Goal: Use online tool/utility: Utilize a website feature to perform a specific function

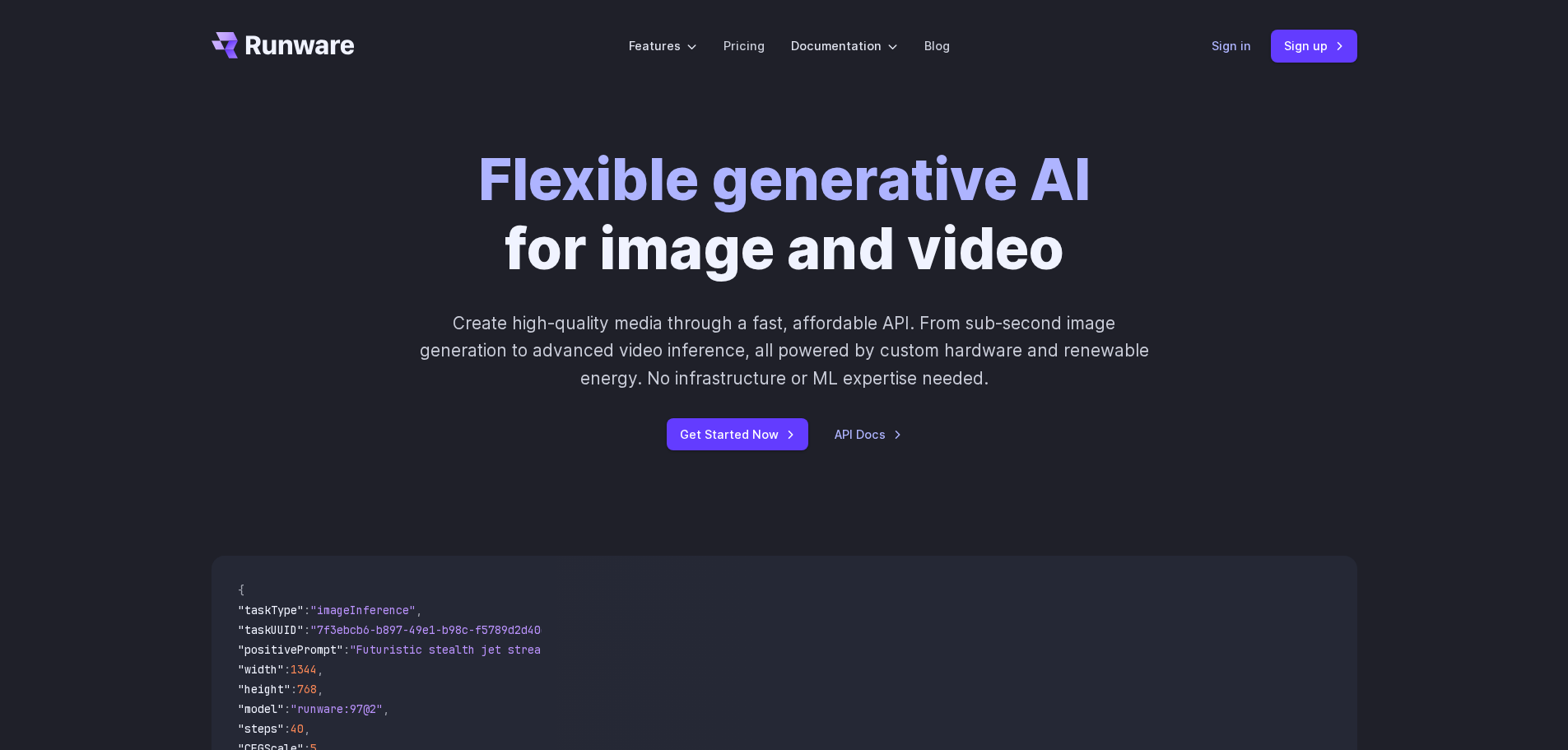
click at [1216, 43] on link "Sign in" at bounding box center [1231, 45] width 40 height 19
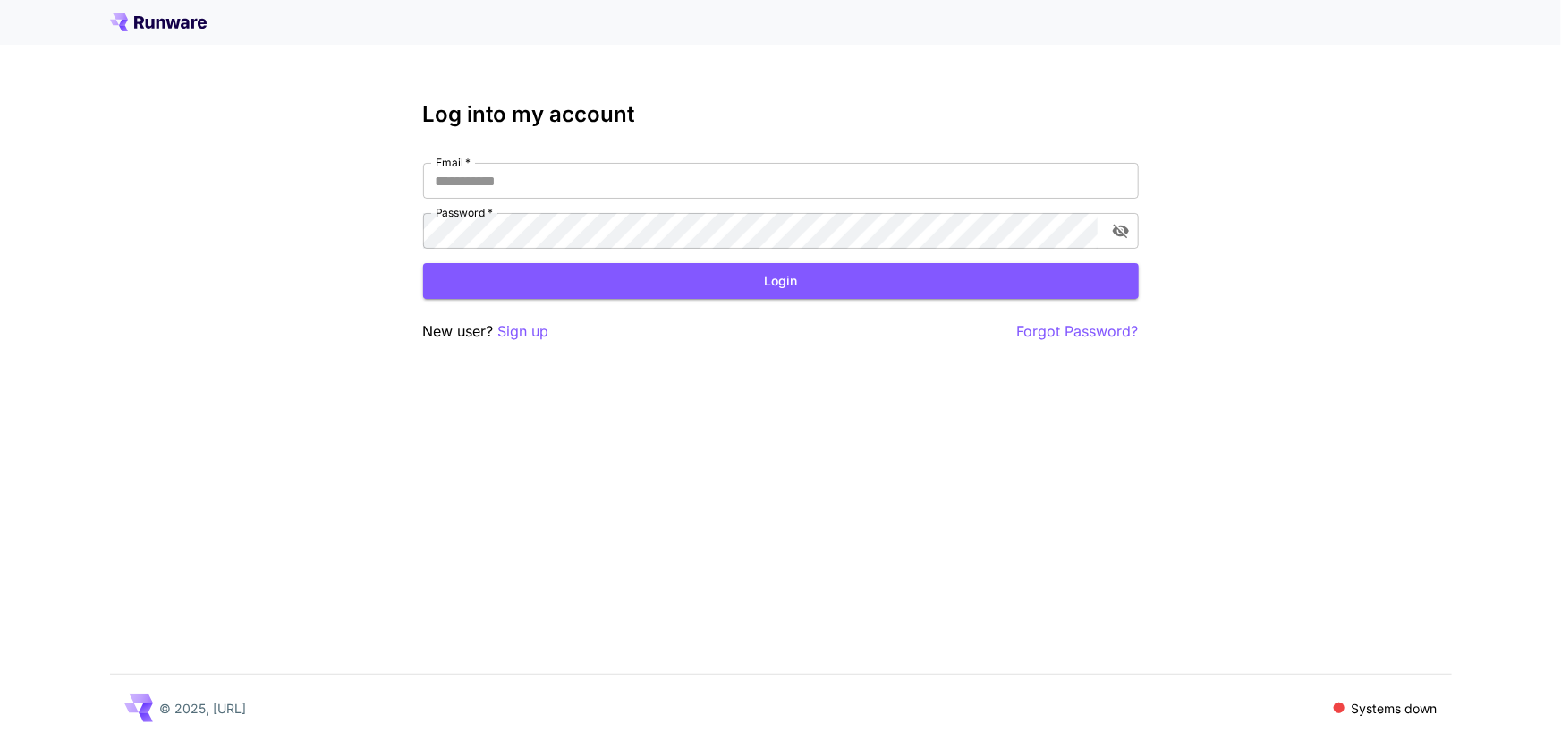
click at [639, 201] on div "Email   * Email   * Password   * Password   *" at bounding box center [781, 206] width 716 height 86
click at [605, 174] on input "Email   *" at bounding box center [781, 181] width 716 height 36
type input "**********"
click at [835, 276] on button "Login" at bounding box center [781, 281] width 716 height 37
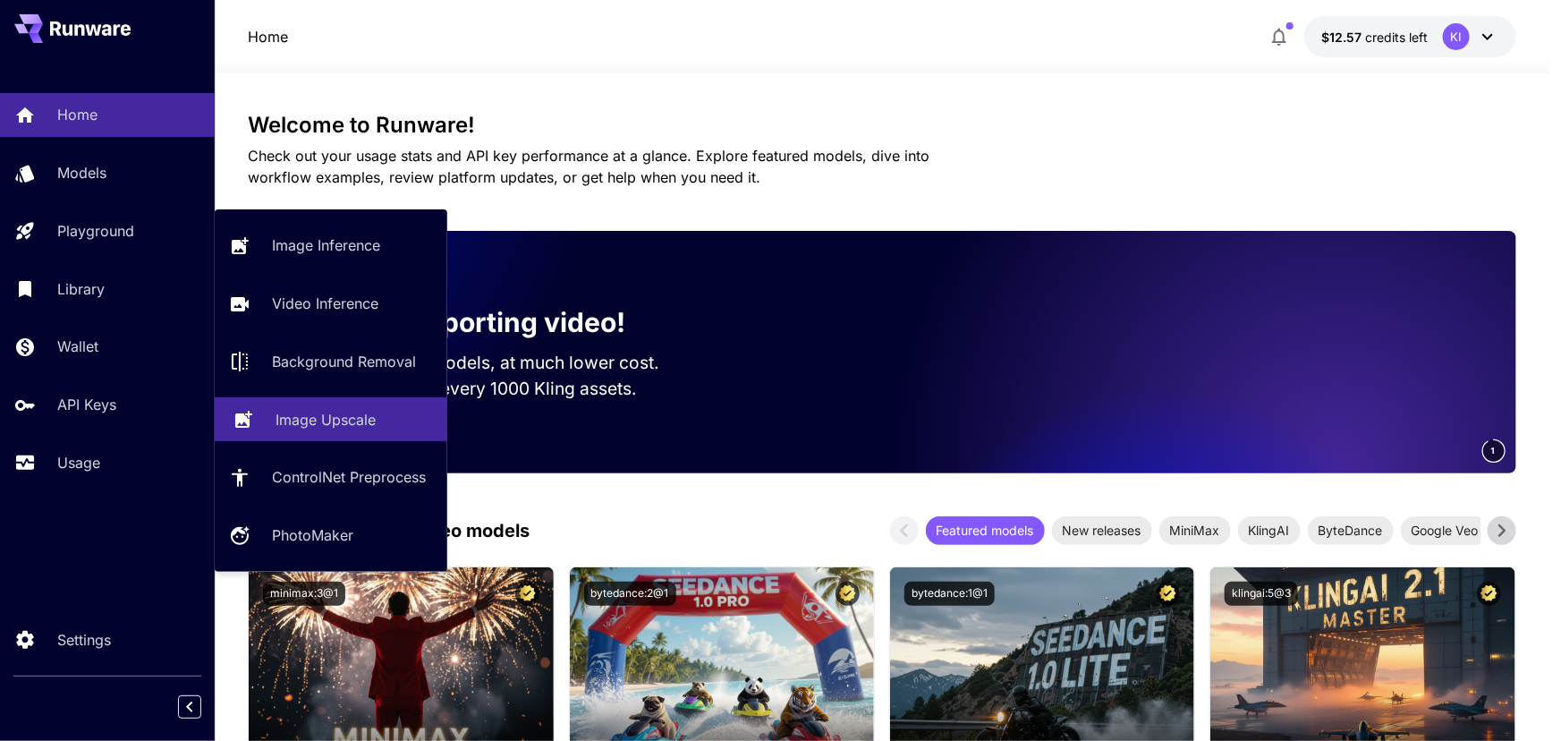
click at [348, 411] on p "Image Upscale" at bounding box center [325, 419] width 100 height 21
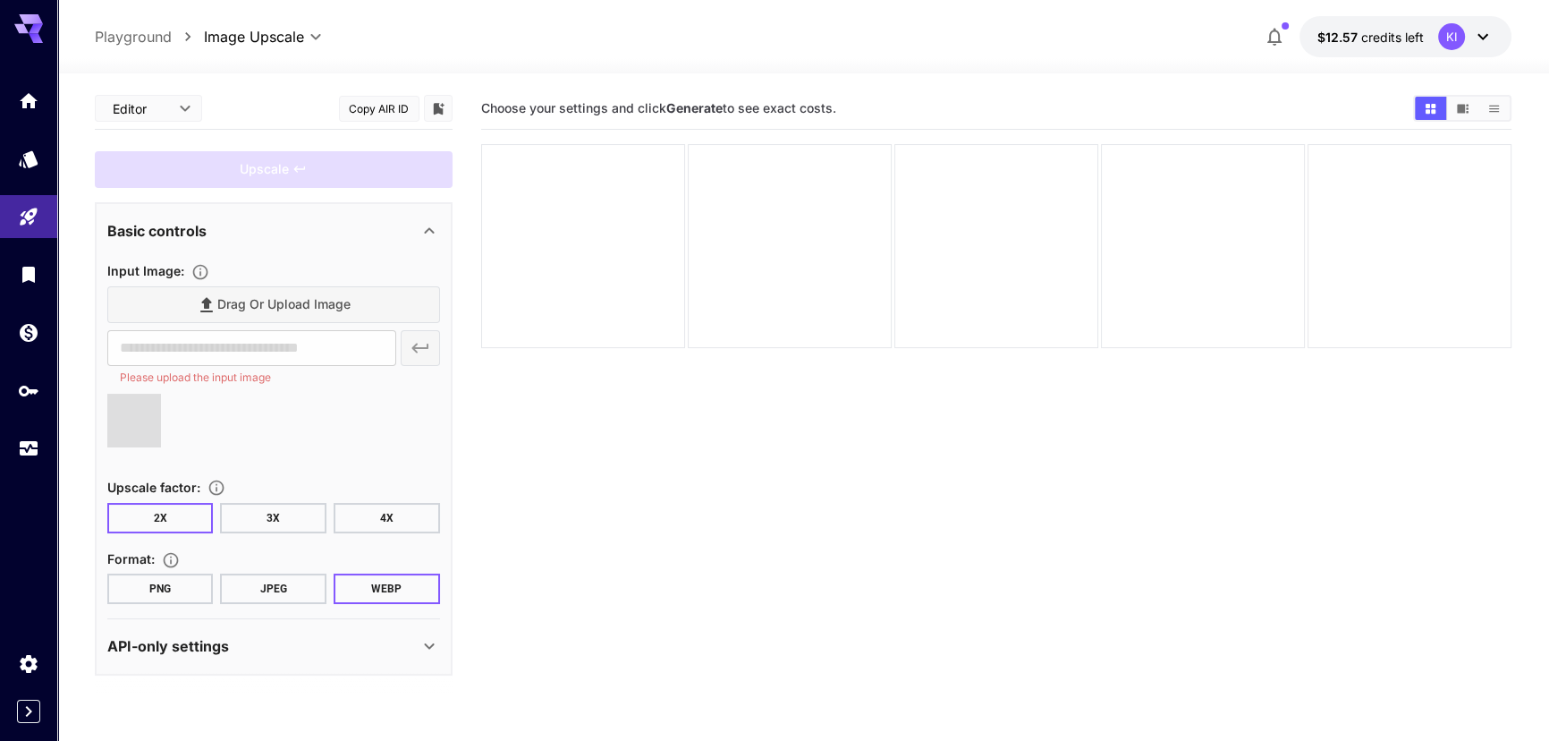
type input "**********"
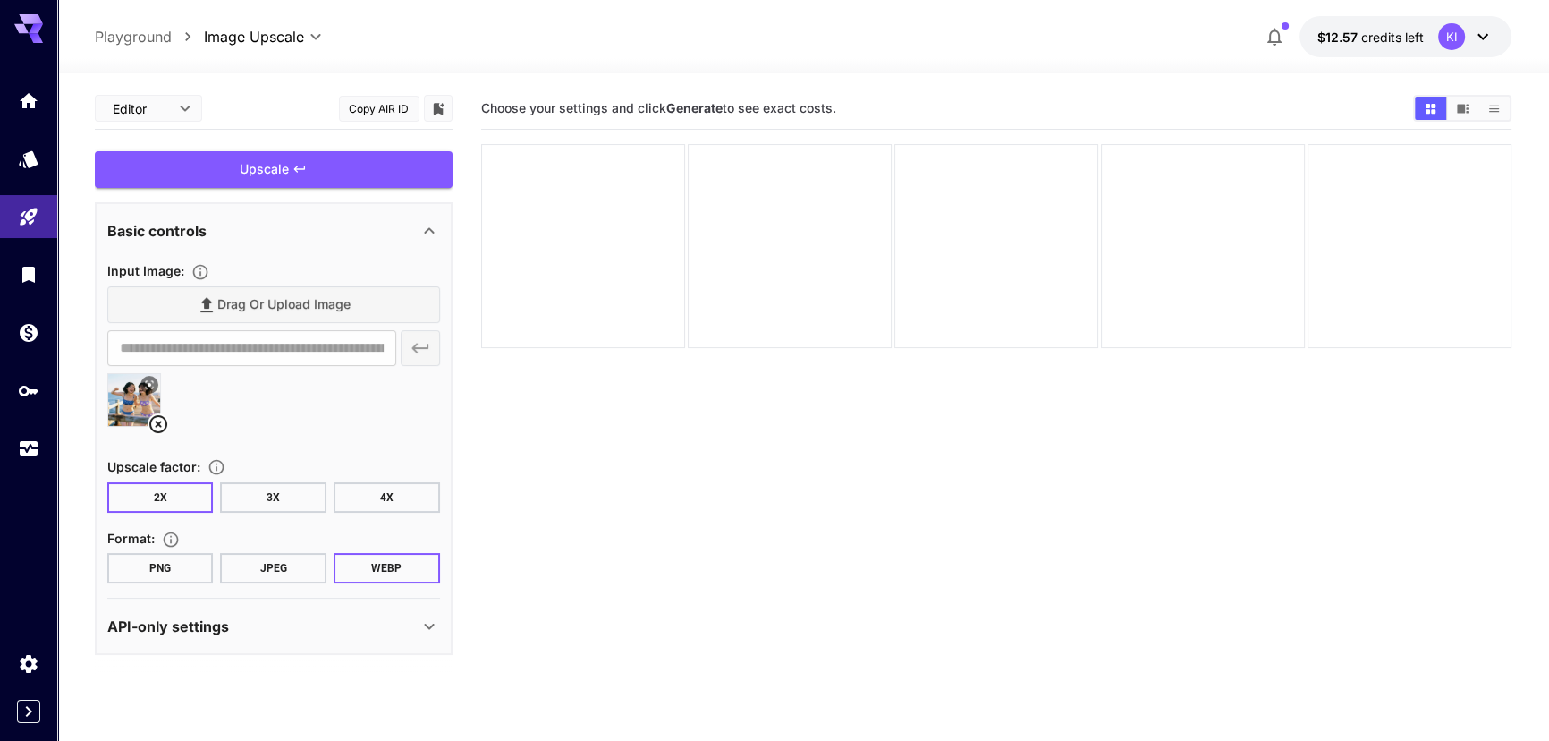
click at [257, 574] on button "JPEG" at bounding box center [273, 568] width 106 height 30
click at [291, 631] on div "API-only settings" at bounding box center [262, 625] width 311 height 21
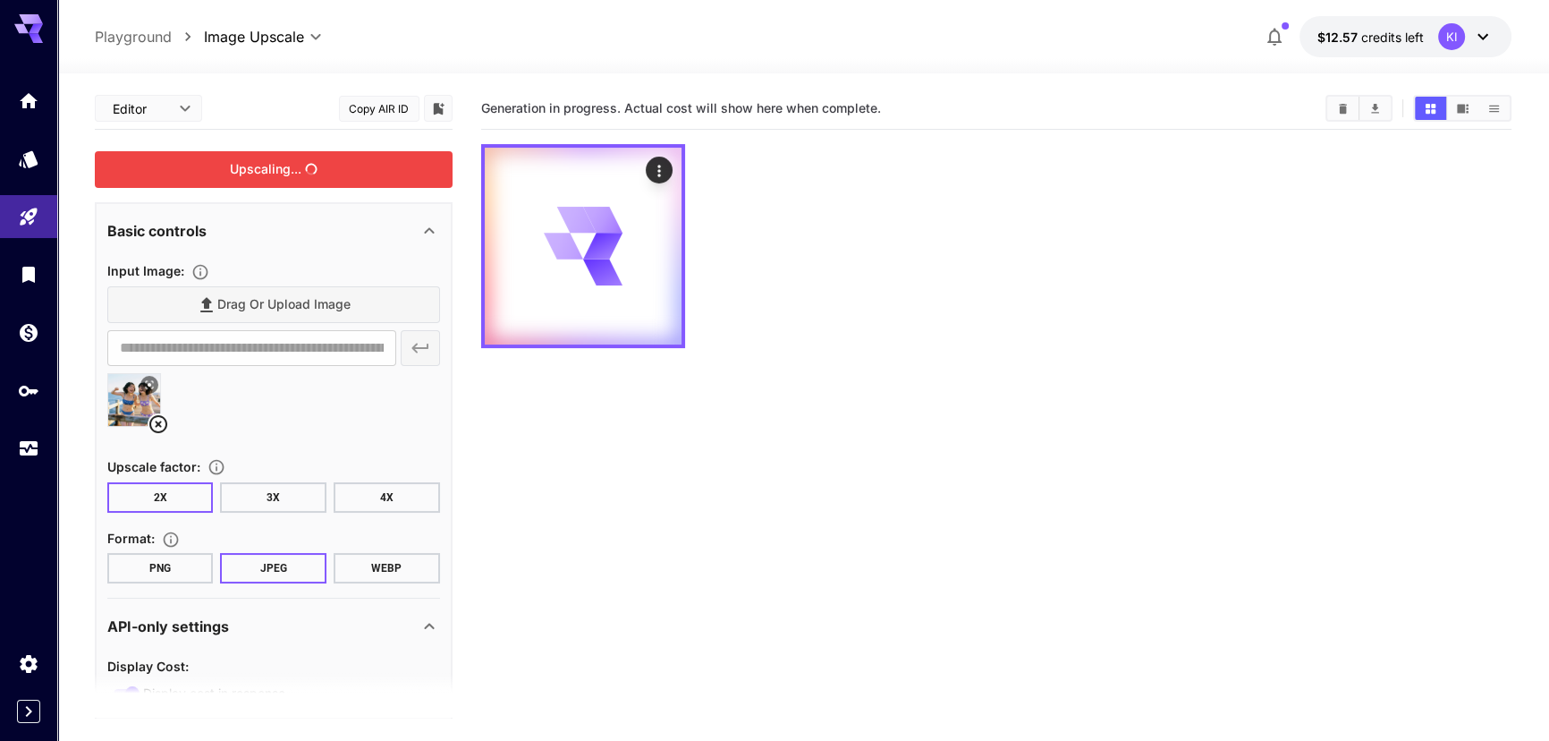
click at [309, 180] on div "Upscaling..." at bounding box center [274, 169] width 358 height 37
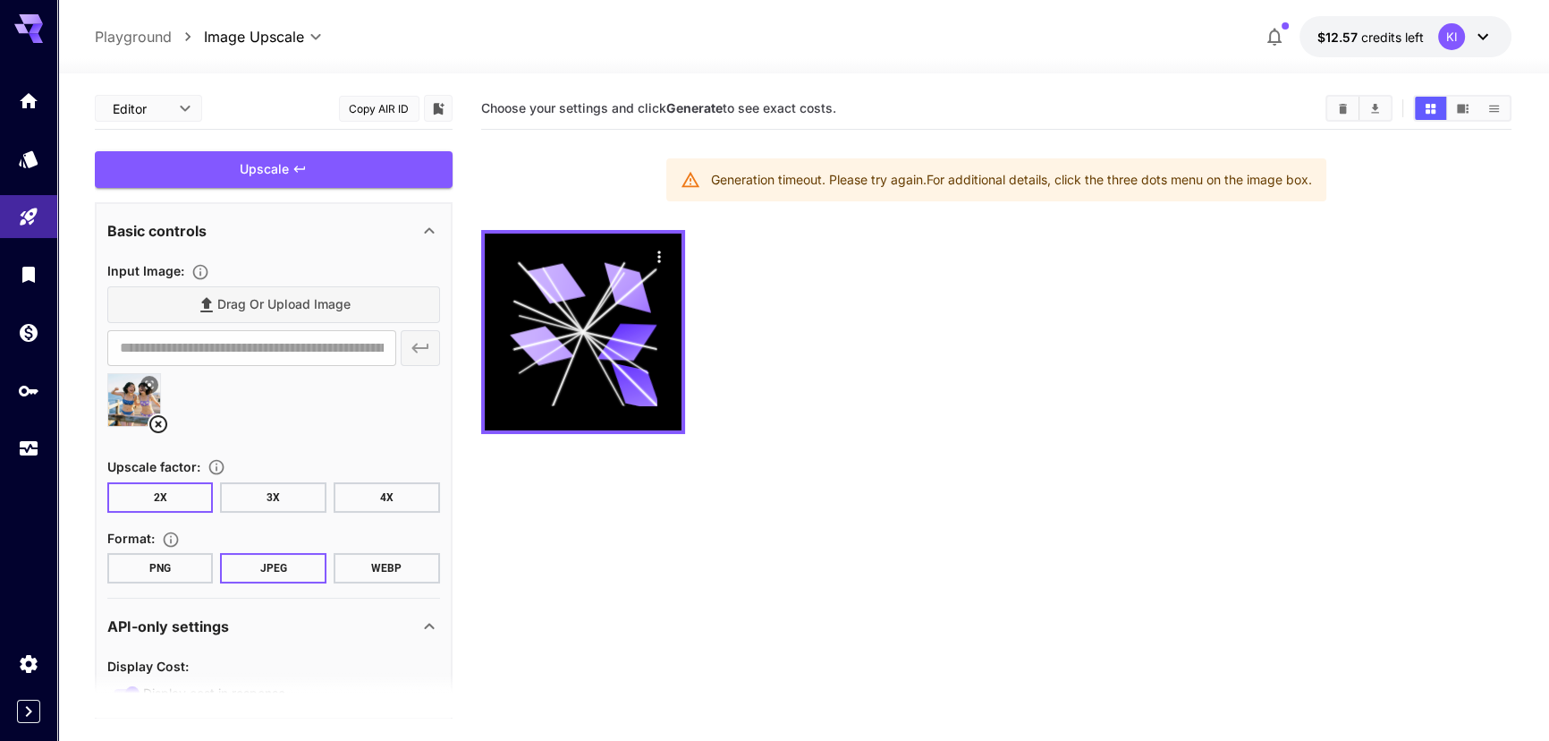
click at [835, 383] on div at bounding box center [996, 332] width 1031 height 204
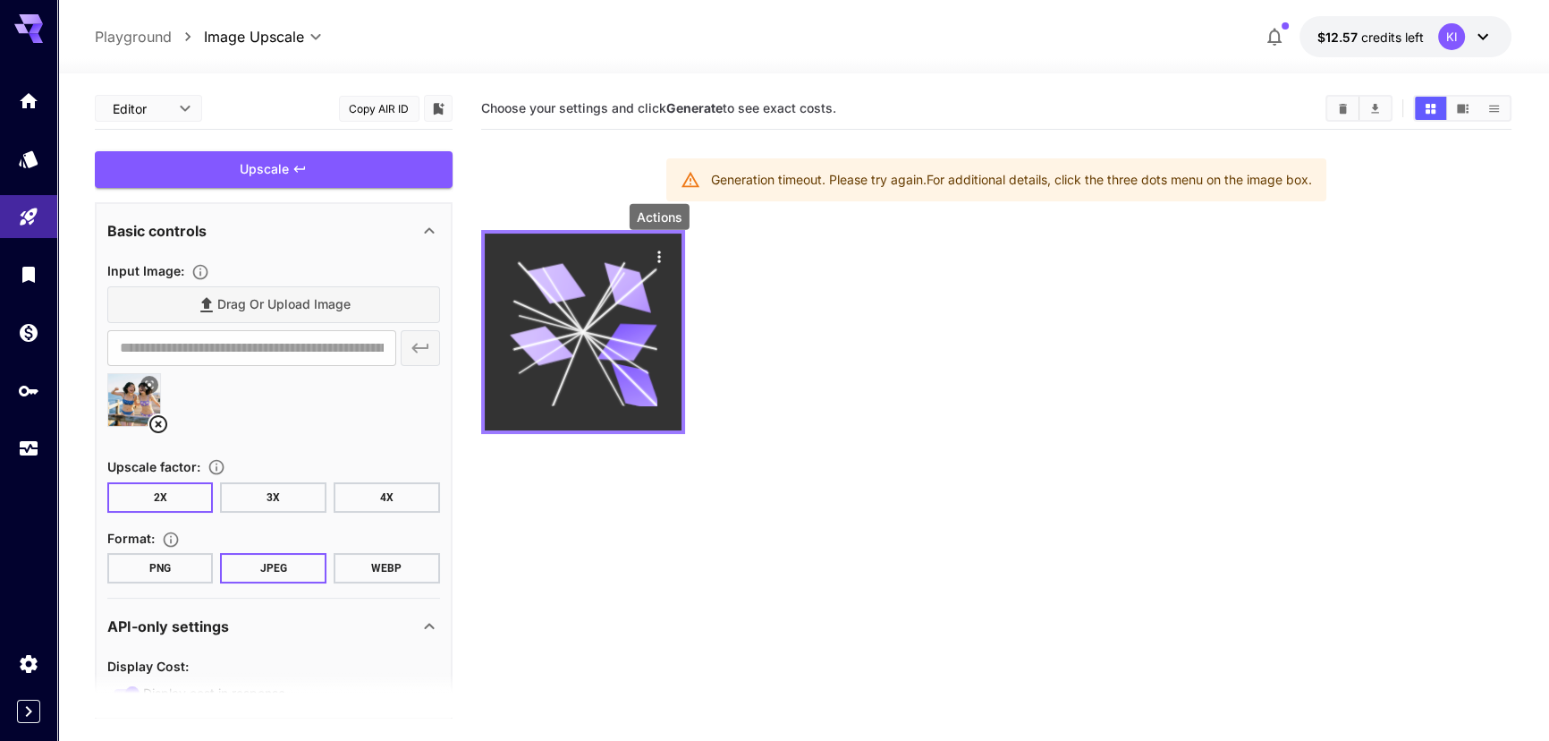
click at [651, 253] on icon "Actions" at bounding box center [659, 257] width 18 height 18
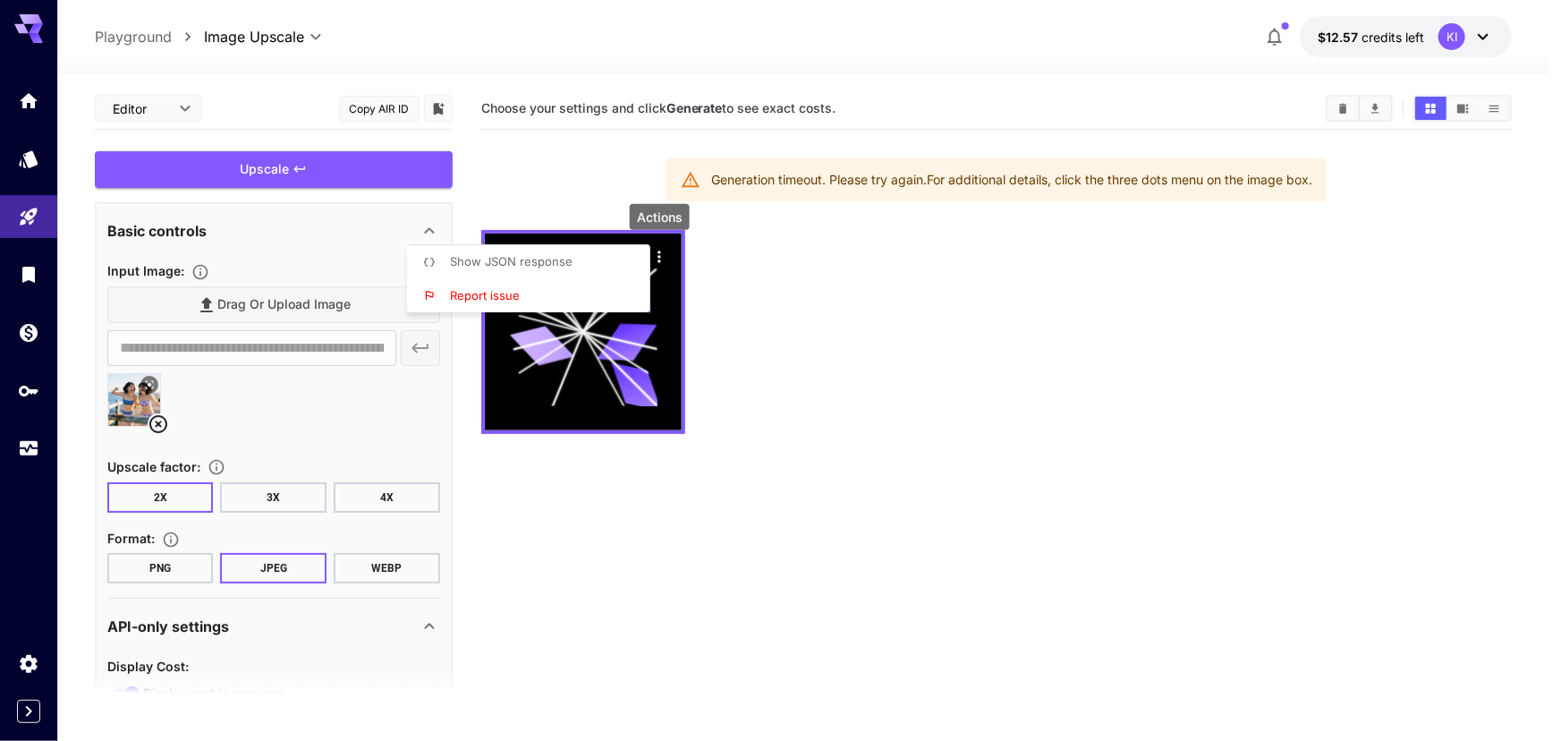
click at [754, 376] on div at bounding box center [780, 370] width 1561 height 741
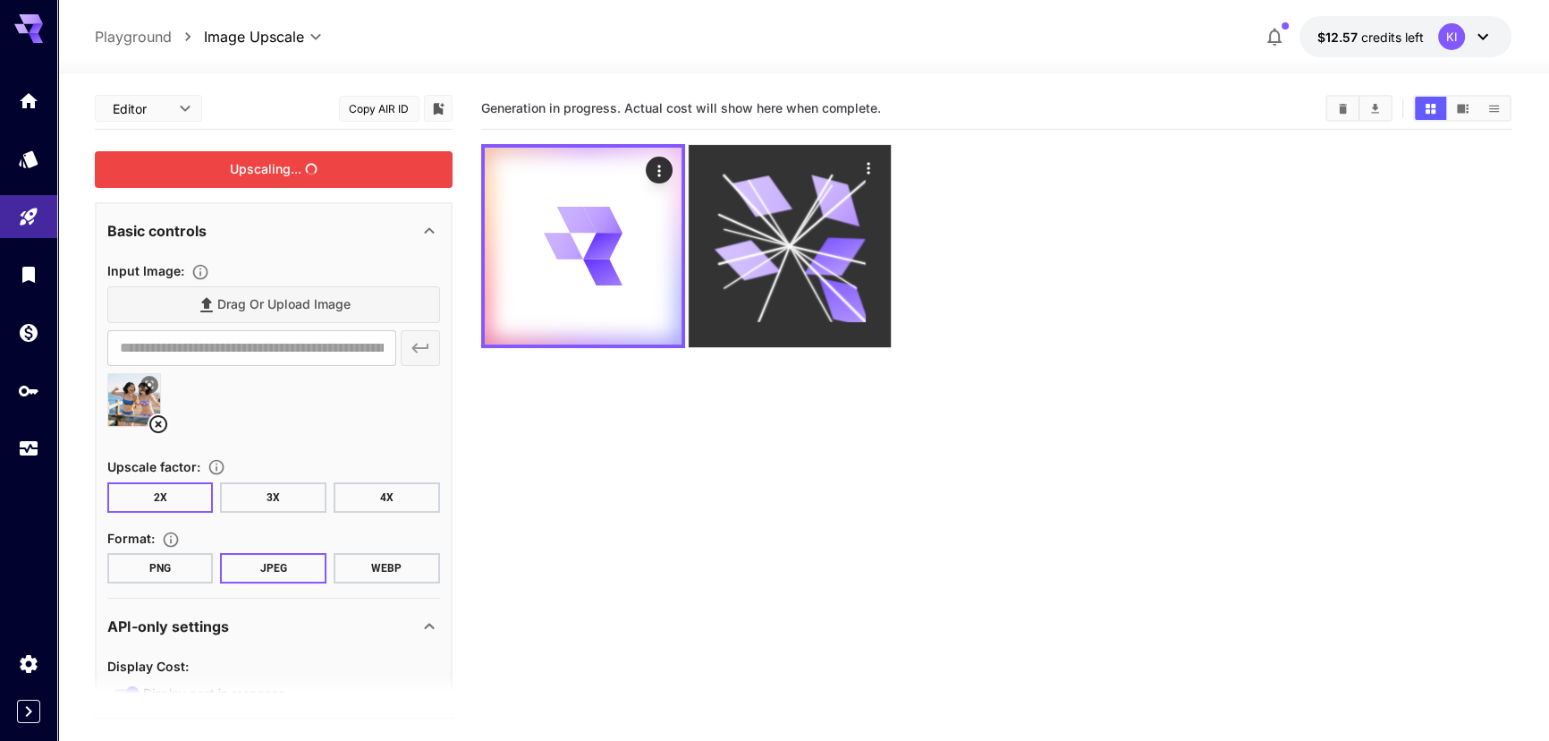
click at [808, 288] on icon at bounding box center [789, 245] width 151 height 151
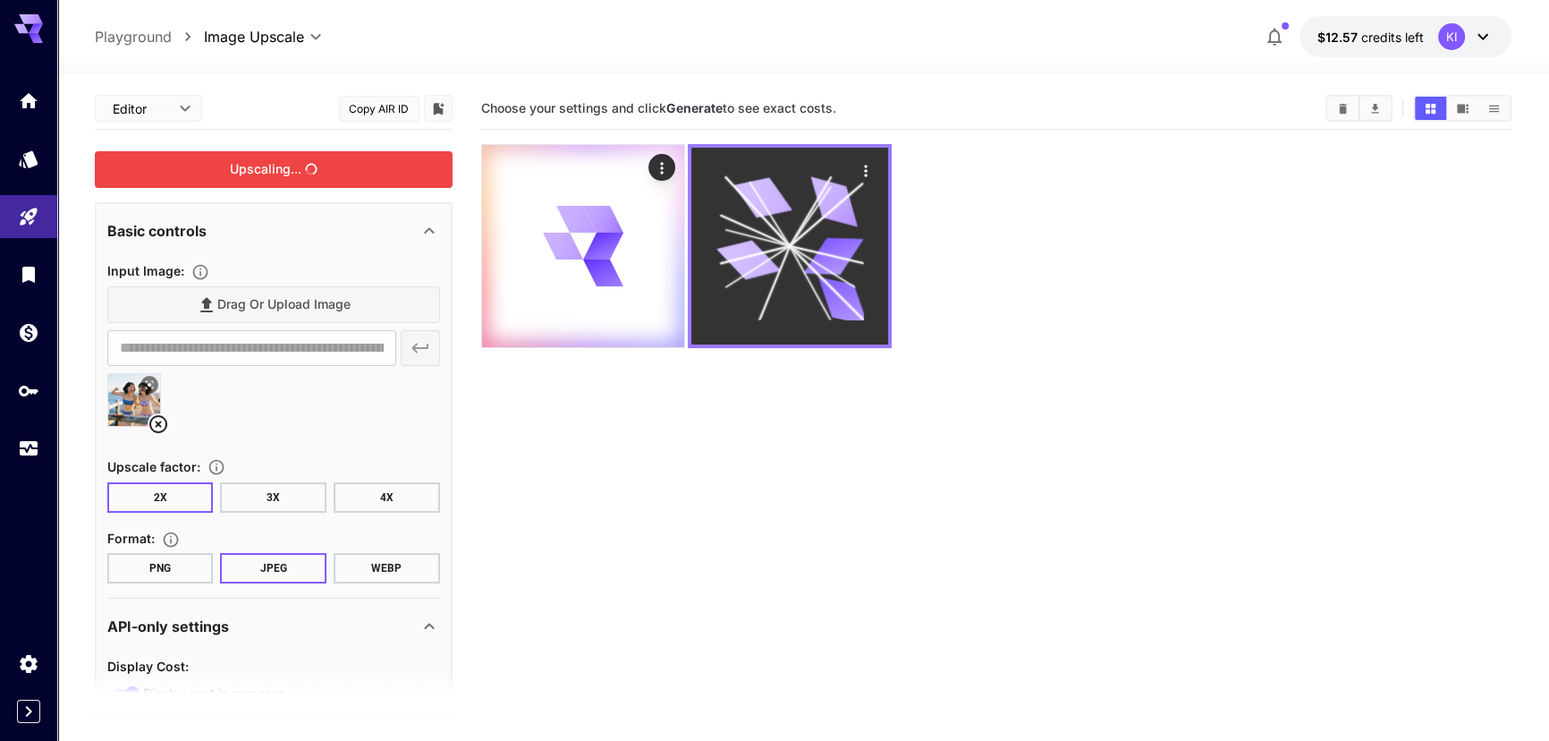
click at [817, 252] on icon at bounding box center [827, 254] width 75 height 17
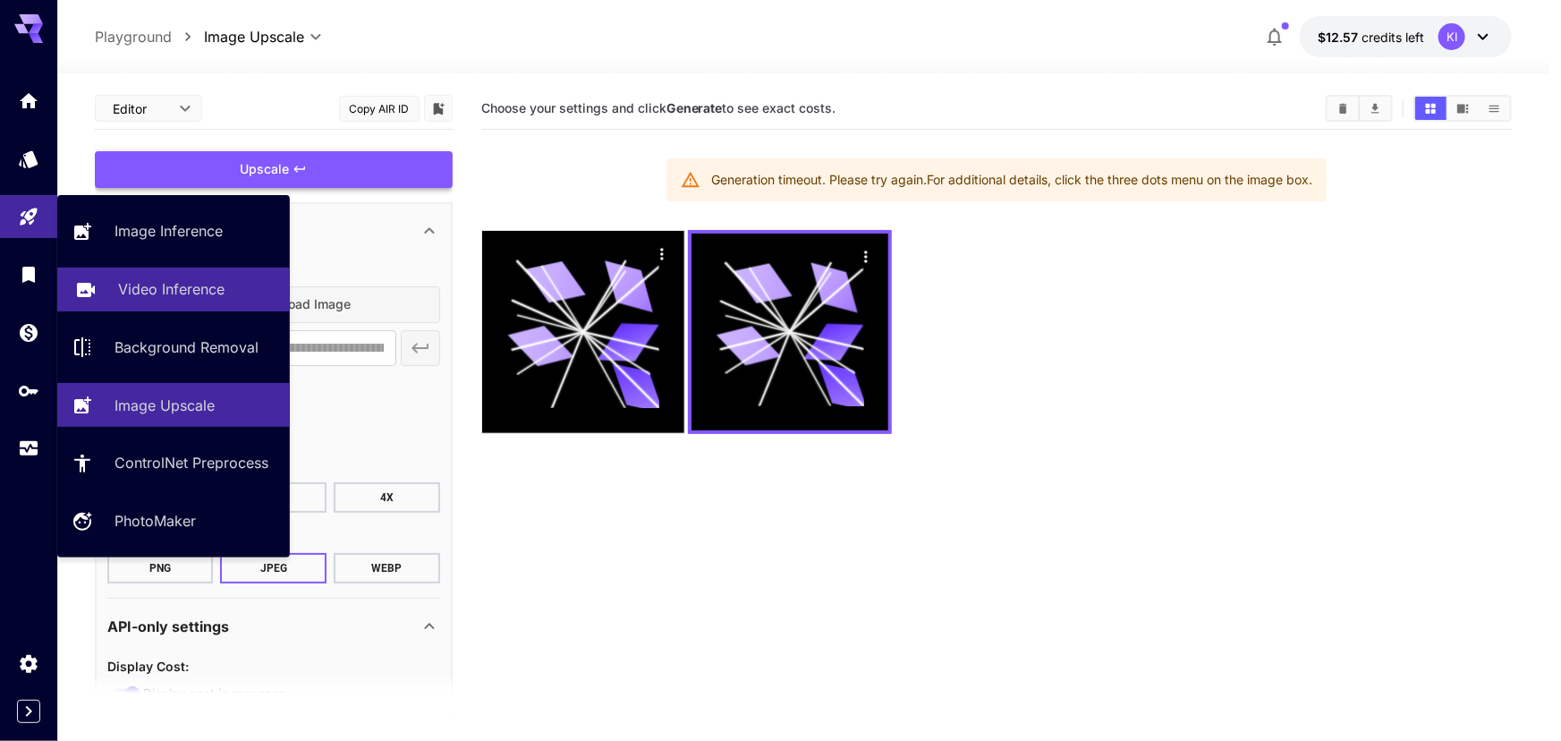
click at [152, 304] on link "Video Inference" at bounding box center [173, 289] width 233 height 44
type input "**********"
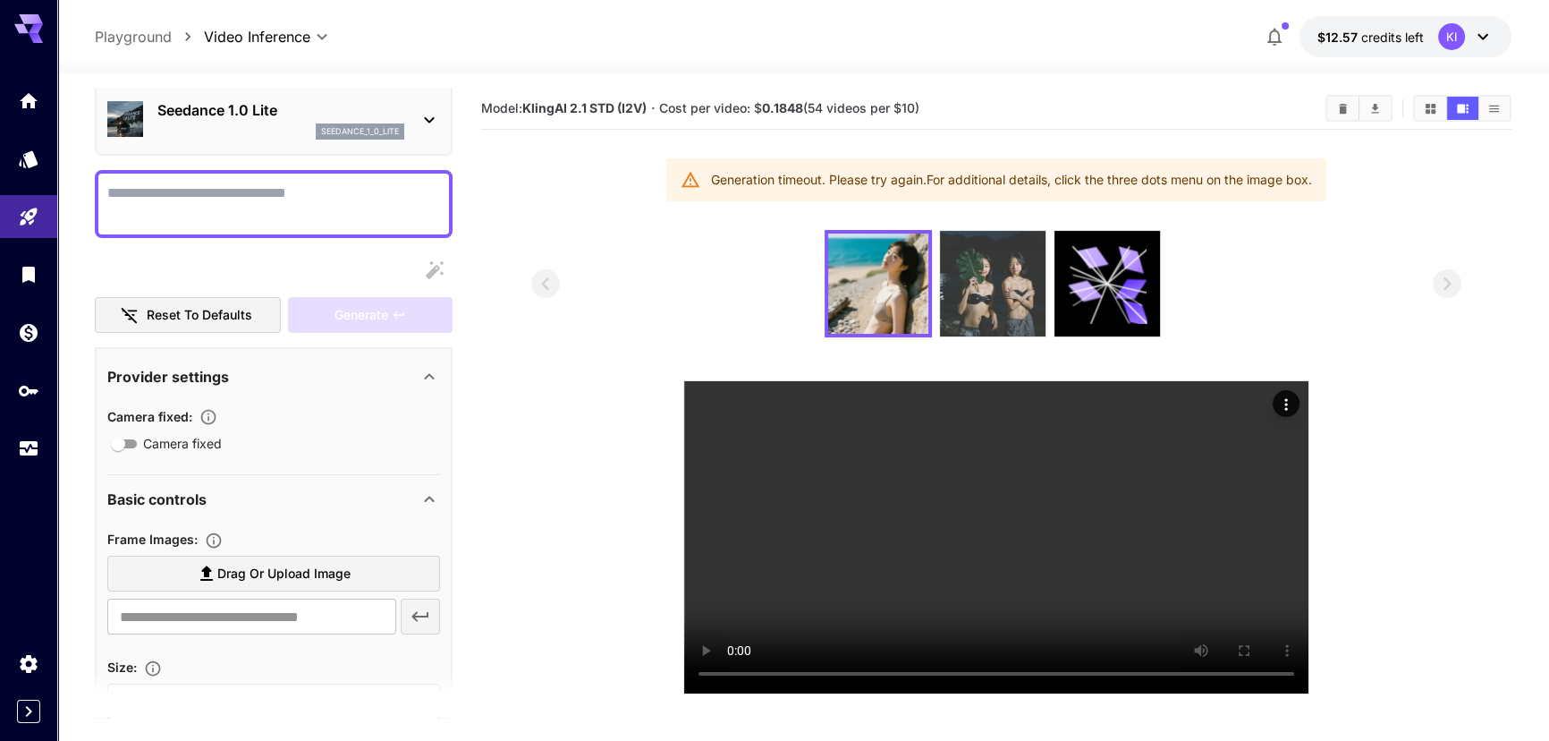
click at [1008, 277] on img at bounding box center [993, 284] width 106 height 106
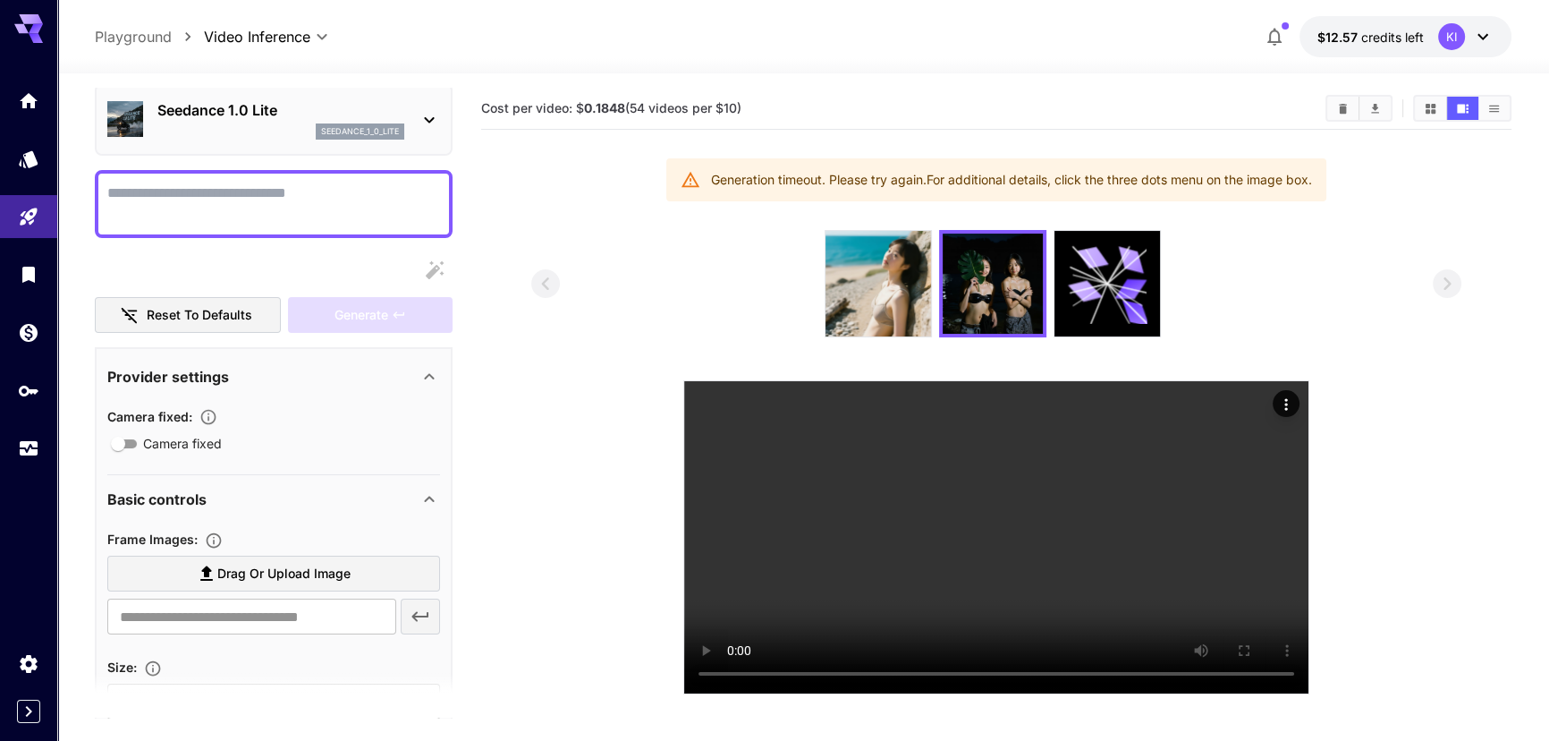
click at [250, 119] on p "Seedance 1.0 Lite" at bounding box center [280, 109] width 247 height 21
